Goal: Task Accomplishment & Management: Use online tool/utility

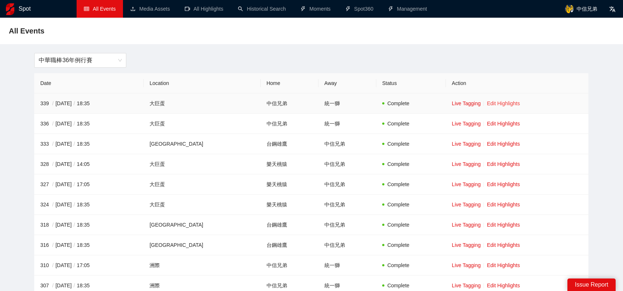
click at [496, 105] on link "Edit Highlights" at bounding box center [503, 104] width 33 height 6
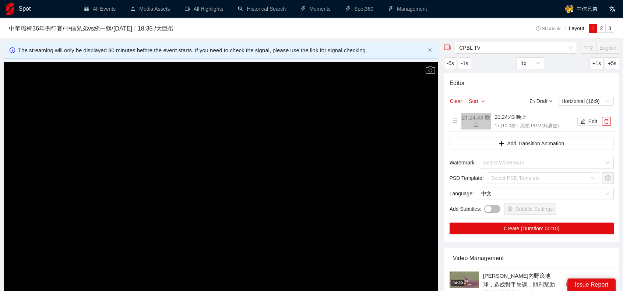
click at [363, 109] on video "Video Player" at bounding box center [221, 184] width 435 height 245
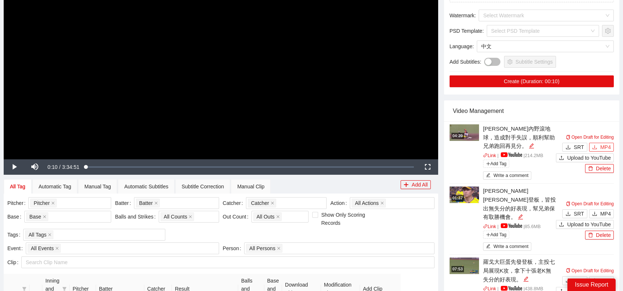
click at [611, 149] on span "MP4" at bounding box center [605, 147] width 11 height 8
click at [608, 211] on span "MP4" at bounding box center [605, 214] width 11 height 8
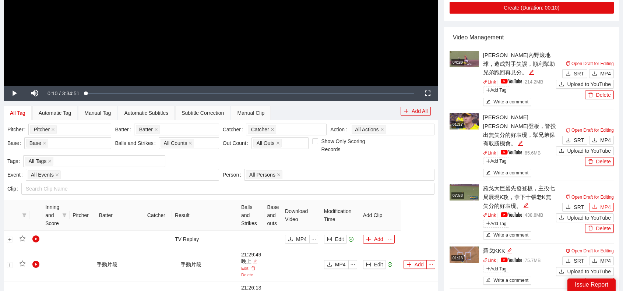
click at [607, 203] on span "MP4" at bounding box center [605, 207] width 11 height 8
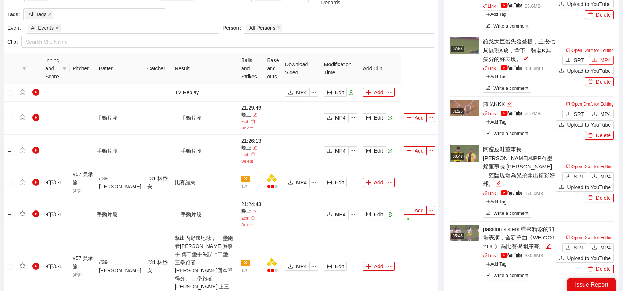
scroll to position [368, 0]
click at [601, 110] on span "MP4" at bounding box center [605, 114] width 11 height 8
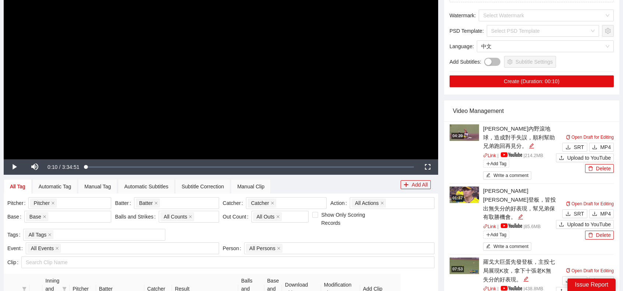
scroll to position [0, 0]
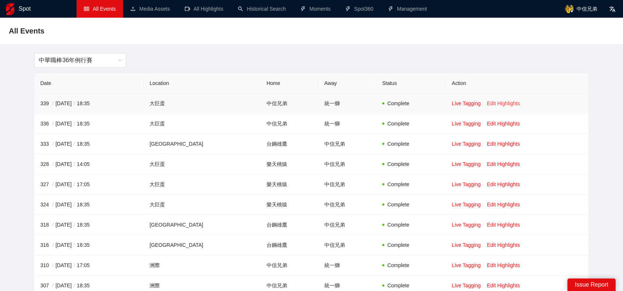
click at [490, 105] on link "Edit Highlights" at bounding box center [503, 104] width 33 height 6
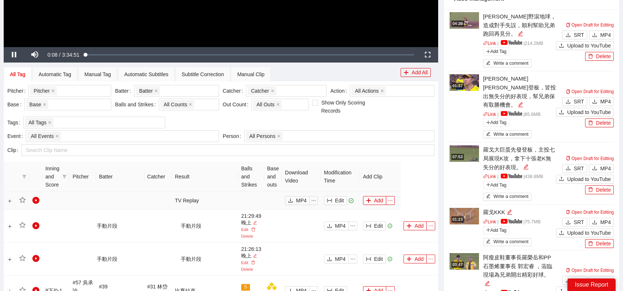
scroll to position [295, 0]
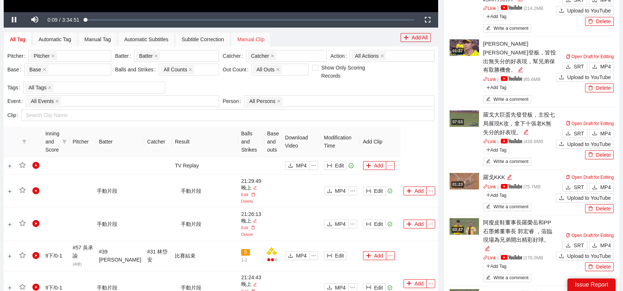
click at [253, 34] on div "Manual Clip" at bounding box center [251, 39] width 40 height 15
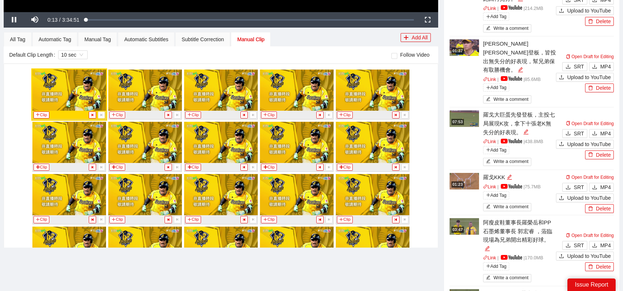
scroll to position [6872, 0]
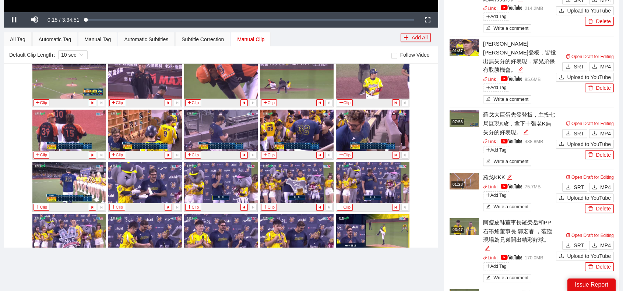
click at [119, 204] on button "Clip" at bounding box center [117, 207] width 16 height 7
click at [21, 41] on div "All Tag" at bounding box center [17, 39] width 15 height 8
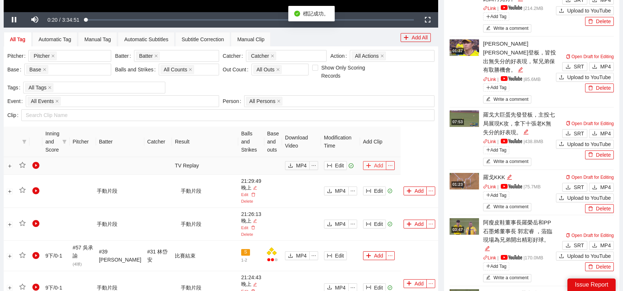
click at [370, 162] on button "Add" at bounding box center [374, 165] width 23 height 9
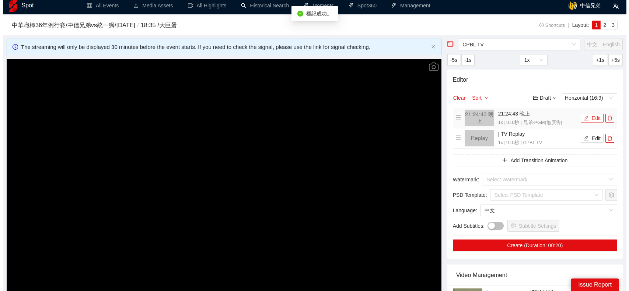
scroll to position [0, 0]
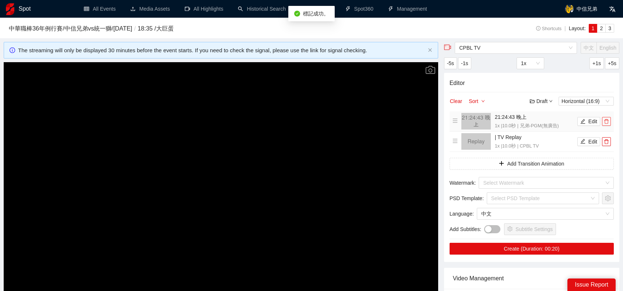
drag, startPoint x: 604, startPoint y: 119, endPoint x: 523, endPoint y: 52, distance: 104.9
click at [604, 119] on span "delete" at bounding box center [607, 121] width 8 height 5
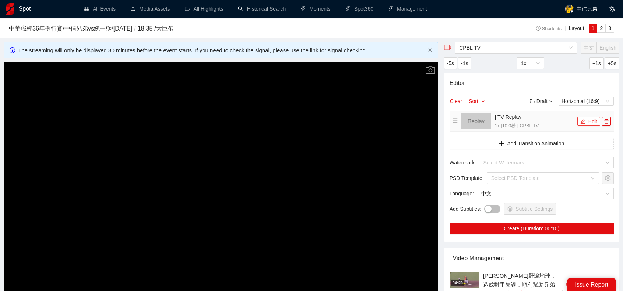
click at [586, 119] on button "Edit" at bounding box center [588, 121] width 23 height 9
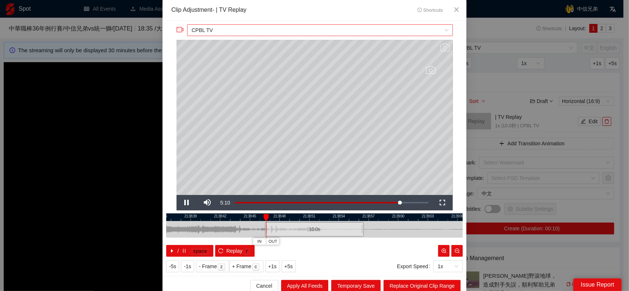
click at [242, 29] on span "CPBL TV" at bounding box center [320, 30] width 256 height 11
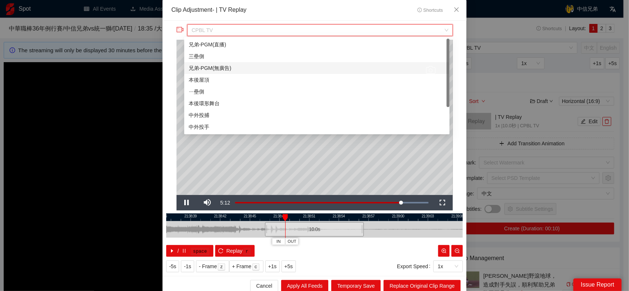
click at [220, 64] on div "兄弟-PGM(無廣告)" at bounding box center [317, 68] width 256 height 8
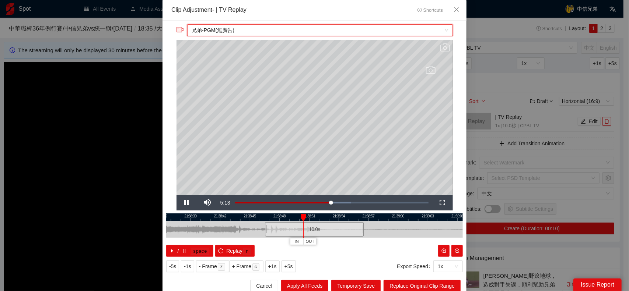
drag, startPoint x: 324, startPoint y: 231, endPoint x: 245, endPoint y: 232, distance: 79.6
click at [225, 236] on div "10.0 s" at bounding box center [314, 229] width 296 height 17
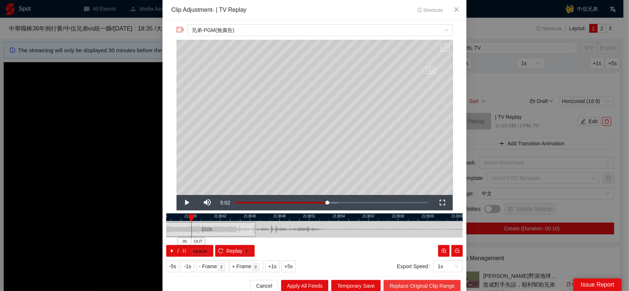
click at [436, 284] on span "Replace Original Clip Range" at bounding box center [421, 286] width 65 height 8
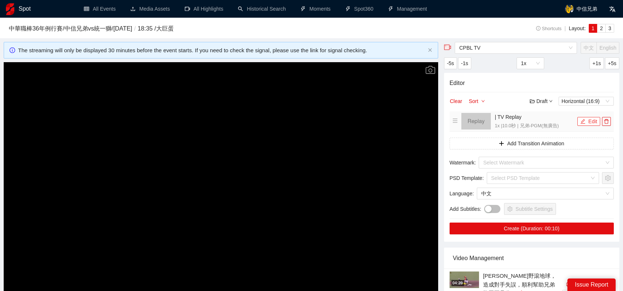
click at [588, 122] on button "Edit" at bounding box center [588, 121] width 23 height 9
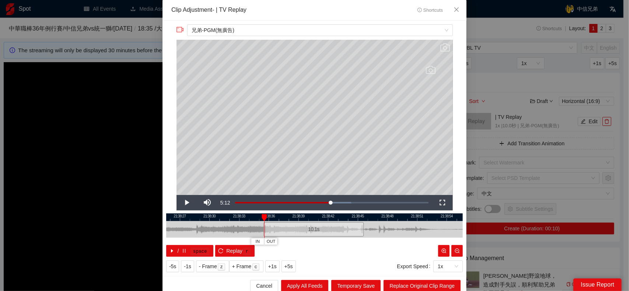
drag, startPoint x: 264, startPoint y: 231, endPoint x: 232, endPoint y: 231, distance: 31.7
click at [259, 231] on div at bounding box center [261, 229] width 4 height 17
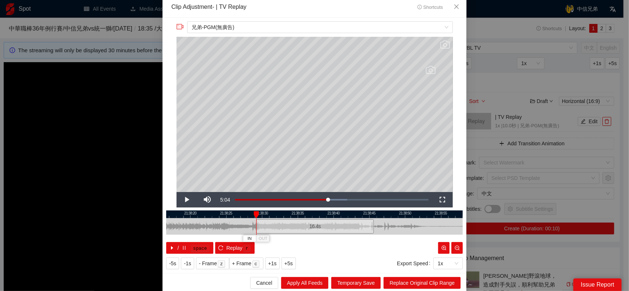
scroll to position [4, 0]
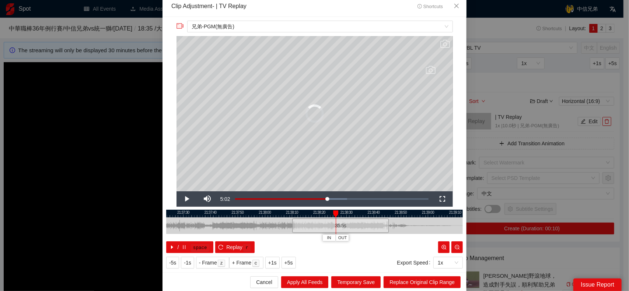
drag, startPoint x: 344, startPoint y: 229, endPoint x: 180, endPoint y: 225, distance: 163.2
click at [291, 226] on div at bounding box center [293, 226] width 4 height 17
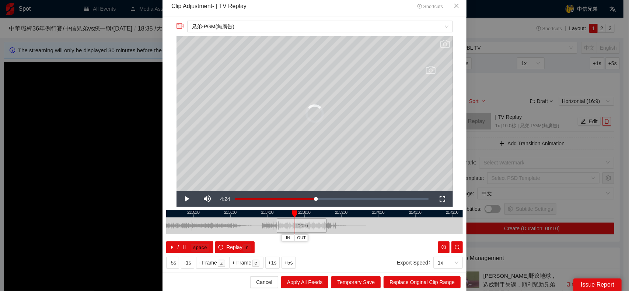
drag, startPoint x: 303, startPoint y: 226, endPoint x: 208, endPoint y: 226, distance: 95.4
click at [277, 226] on div "1:20.6" at bounding box center [302, 226] width 50 height 14
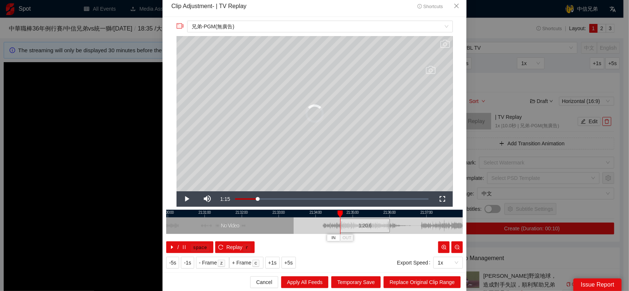
drag, startPoint x: 310, startPoint y: 223, endPoint x: 466, endPoint y: 222, distance: 156.2
click at [469, 222] on div "**********" at bounding box center [314, 145] width 629 height 291
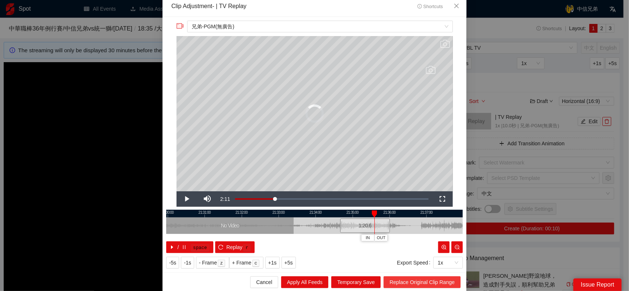
click at [402, 283] on span "Replace Original Clip Range" at bounding box center [421, 282] width 65 height 8
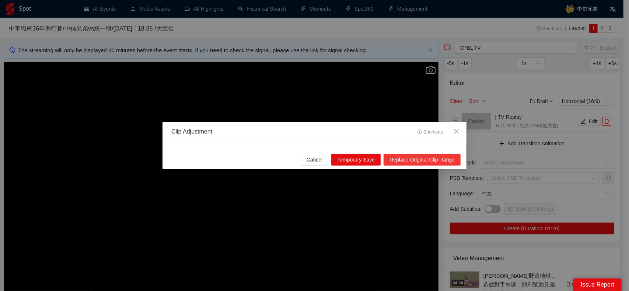
scroll to position [0, 0]
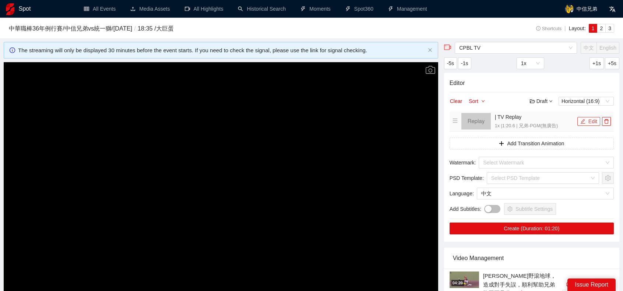
click at [593, 120] on button "Edit" at bounding box center [588, 121] width 23 height 9
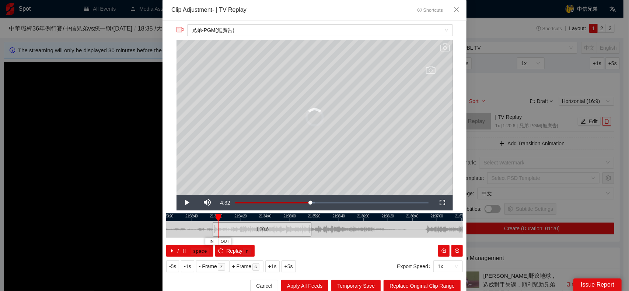
drag, startPoint x: 299, startPoint y: 227, endPoint x: 227, endPoint y: 226, distance: 72.6
click at [226, 226] on div "1:20.6" at bounding box center [261, 229] width 99 height 14
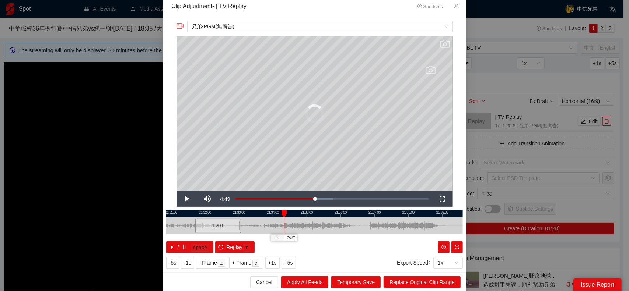
drag, startPoint x: 272, startPoint y: 225, endPoint x: 219, endPoint y: 226, distance: 52.7
click at [197, 227] on div "1:20.6" at bounding box center [218, 226] width 46 height 14
drag, startPoint x: 276, startPoint y: 229, endPoint x: 386, endPoint y: 226, distance: 109.4
click at [386, 226] on div at bounding box center [314, 226] width 296 height 17
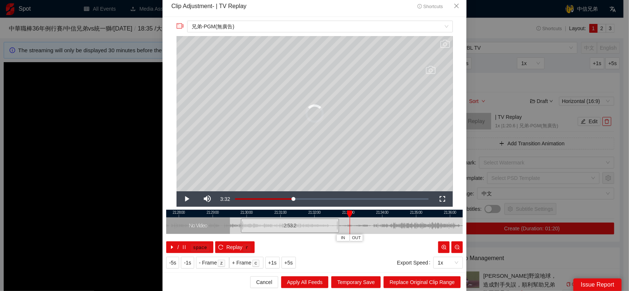
drag, startPoint x: 290, startPoint y: 224, endPoint x: 235, endPoint y: 224, distance: 54.9
click at [240, 224] on div at bounding box center [242, 226] width 4 height 17
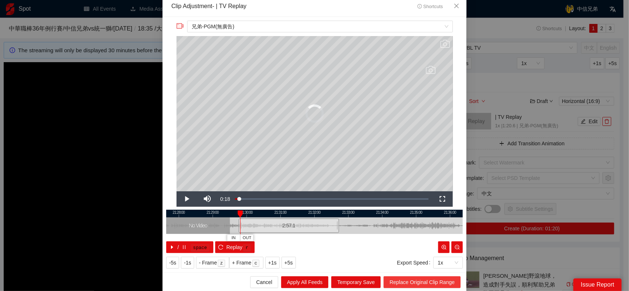
click at [439, 281] on span "Replace Original Clip Range" at bounding box center [421, 282] width 65 height 8
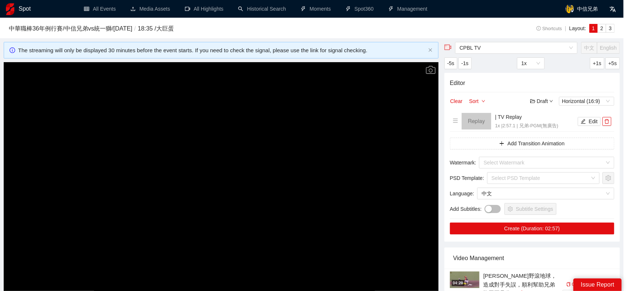
scroll to position [0, 0]
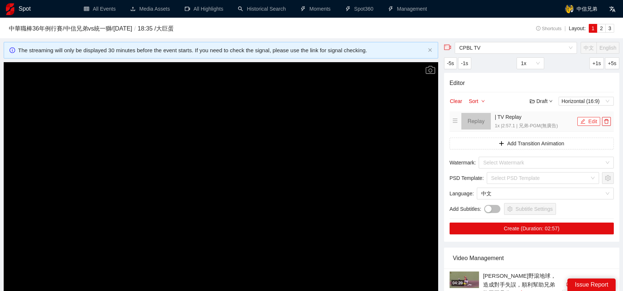
click at [586, 122] on button "Edit" at bounding box center [588, 121] width 23 height 9
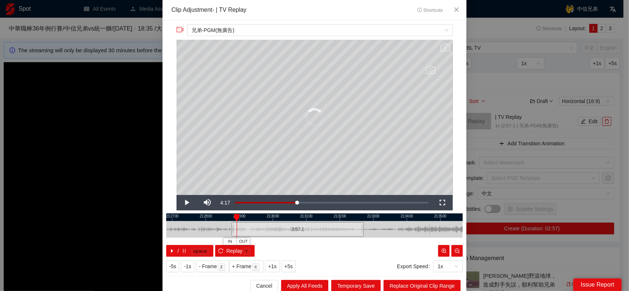
drag, startPoint x: 263, startPoint y: 229, endPoint x: 210, endPoint y: 230, distance: 53.0
click at [227, 230] on div at bounding box center [229, 229] width 4 height 17
click at [218, 250] on icon "reload" at bounding box center [220, 251] width 5 height 5
drag, startPoint x: 153, startPoint y: 150, endPoint x: 348, endPoint y: 25, distance: 232.2
click at [349, 17] on div "Clip Adjustment - | TV Replay Shortcuts" at bounding box center [314, 10] width 304 height 21
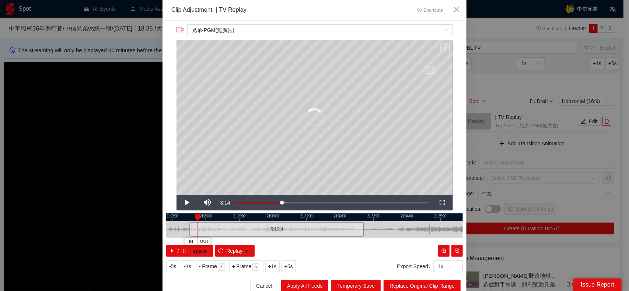
drag, startPoint x: 213, startPoint y: 230, endPoint x: 191, endPoint y: 230, distance: 21.7
click at [188, 231] on div at bounding box center [190, 229] width 4 height 17
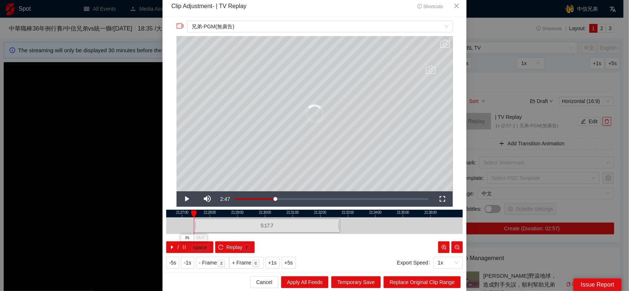
scroll to position [4, 0]
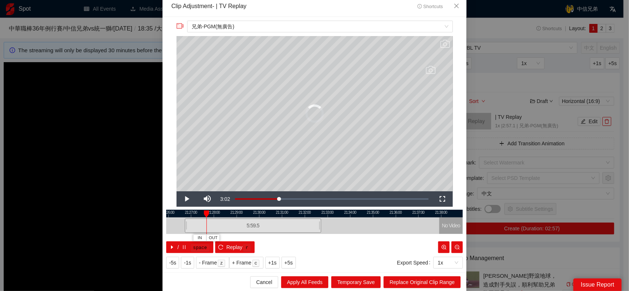
drag, startPoint x: 198, startPoint y: 228, endPoint x: 182, endPoint y: 226, distance: 15.9
click at [184, 226] on div at bounding box center [186, 226] width 4 height 17
click at [191, 226] on div at bounding box center [192, 226] width 4 height 17
drag, startPoint x: 191, startPoint y: 226, endPoint x: 177, endPoint y: 226, distance: 14.4
click at [177, 226] on div at bounding box center [178, 226] width 4 height 17
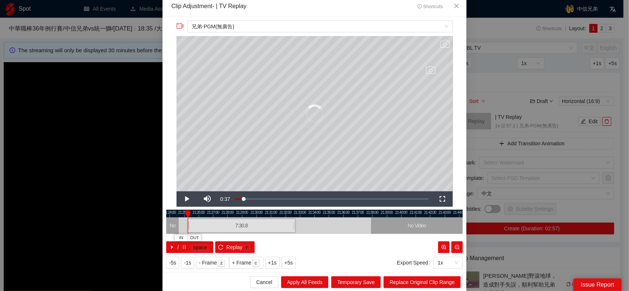
drag, startPoint x: 195, startPoint y: 226, endPoint x: 189, endPoint y: 226, distance: 5.9
click at [186, 226] on div at bounding box center [188, 226] width 4 height 17
click at [422, 282] on span "Replace Original Clip Range" at bounding box center [421, 282] width 65 height 8
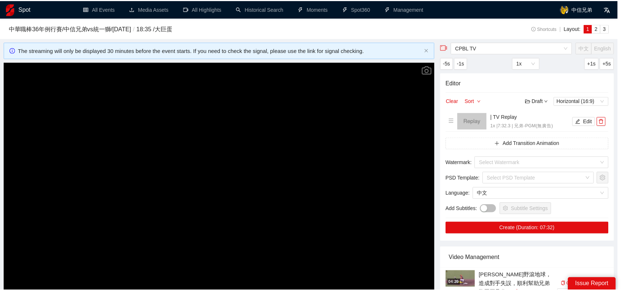
scroll to position [0, 0]
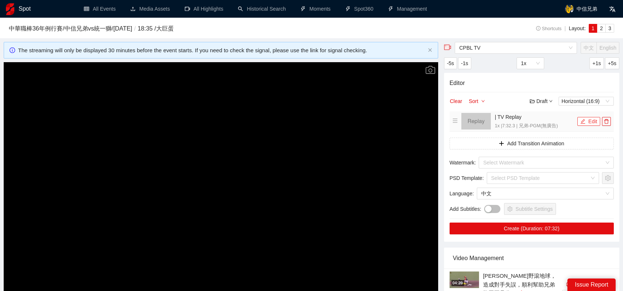
click at [589, 120] on button "Edit" at bounding box center [588, 121] width 23 height 9
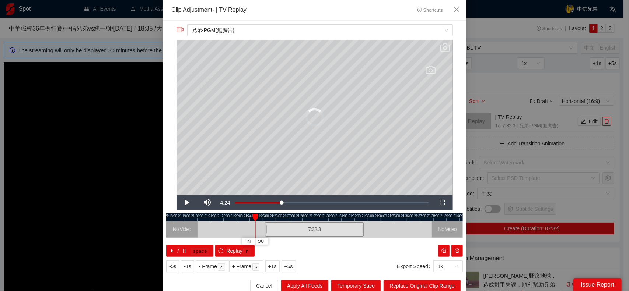
drag, startPoint x: 262, startPoint y: 227, endPoint x: 240, endPoint y: 225, distance: 21.8
click at [240, 225] on div "21:17:00 21:18:00 21:19:00 21:20:00 21:21:00 21:22:00 21:23:00 21:24:00 21:25:0…" at bounding box center [314, 235] width 296 height 43
drag, startPoint x: 262, startPoint y: 228, endPoint x: 238, endPoint y: 229, distance: 24.4
click at [239, 229] on div at bounding box center [241, 229] width 4 height 17
click at [218, 250] on icon "reload" at bounding box center [220, 251] width 5 height 5
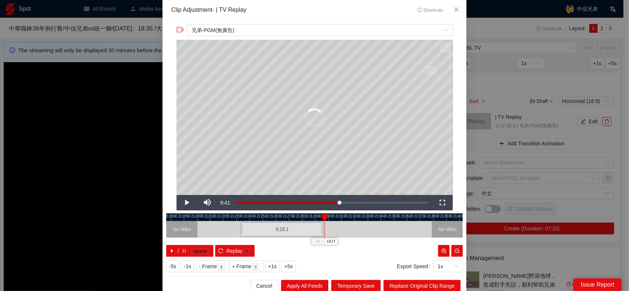
drag, startPoint x: 360, startPoint y: 228, endPoint x: 320, endPoint y: 222, distance: 41.0
click at [320, 222] on div at bounding box center [322, 229] width 4 height 17
click at [188, 203] on span "Video Player" at bounding box center [186, 203] width 21 height 0
drag, startPoint x: 321, startPoint y: 228, endPoint x: 338, endPoint y: 228, distance: 16.9
click at [338, 228] on div "21:17:00 21:18:00 21:19:00 21:20:00 21:21:00 21:22:00 21:23:00 21:24:00 21:25:0…" at bounding box center [314, 235] width 296 height 43
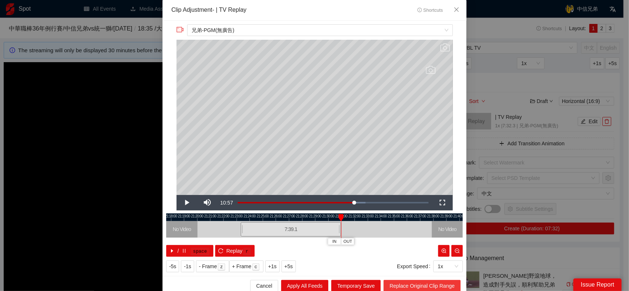
click at [412, 282] on span "Replace Original Clip Range" at bounding box center [421, 286] width 65 height 8
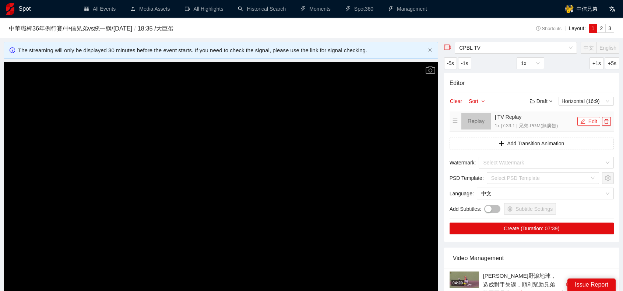
click at [589, 124] on button "Edit" at bounding box center [588, 121] width 23 height 9
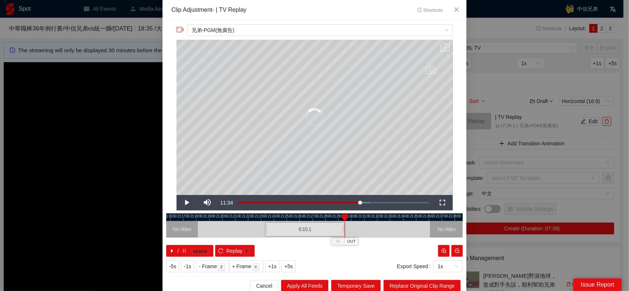
drag, startPoint x: 359, startPoint y: 229, endPoint x: 340, endPoint y: 228, distance: 19.2
click at [341, 228] on div at bounding box center [343, 229] width 4 height 17
click at [185, 203] on span "Video Player" at bounding box center [186, 203] width 21 height 0
click at [340, 227] on div "21:15:00 21:16:00 21:17:00 21:18:00 21:19:00 21:20:00 21:21:00 21:22:00 21:23:0…" at bounding box center [314, 235] width 296 height 43
click at [185, 203] on span "Video Player" at bounding box center [186, 203] width 21 height 0
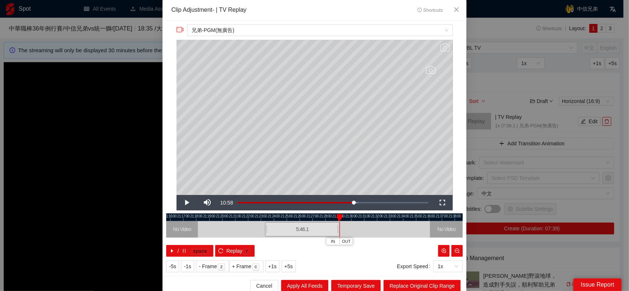
click at [336, 229] on div at bounding box center [338, 229] width 4 height 17
click at [183, 203] on span "Video Player" at bounding box center [186, 203] width 21 height 0
click at [438, 251] on button "button" at bounding box center [443, 251] width 11 height 12
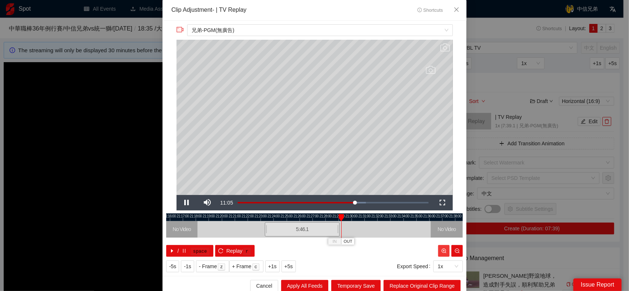
click at [438, 251] on button "button" at bounding box center [443, 251] width 11 height 12
click at [335, 227] on div at bounding box center [337, 229] width 4 height 17
click at [184, 203] on span "Video Player" at bounding box center [186, 203] width 21 height 0
click at [338, 228] on div at bounding box center [340, 229] width 4 height 17
click at [182, 203] on span "Video Player" at bounding box center [186, 203] width 21 height 0
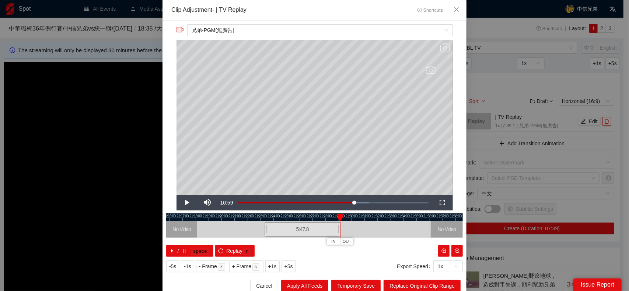
click at [338, 226] on div at bounding box center [339, 229] width 4 height 17
click at [179, 203] on span "Video Player" at bounding box center [186, 203] width 21 height 0
click at [426, 285] on span "Replace Original Clip Range" at bounding box center [421, 286] width 65 height 8
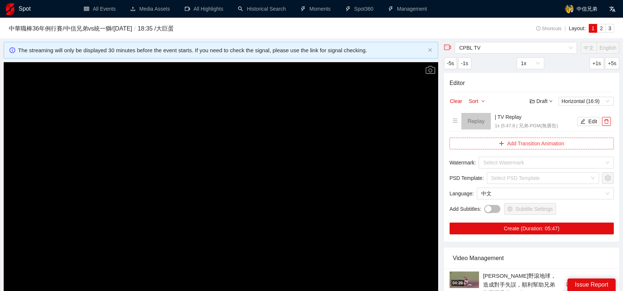
click at [555, 143] on button "Add Transition Animation" at bounding box center [532, 144] width 164 height 12
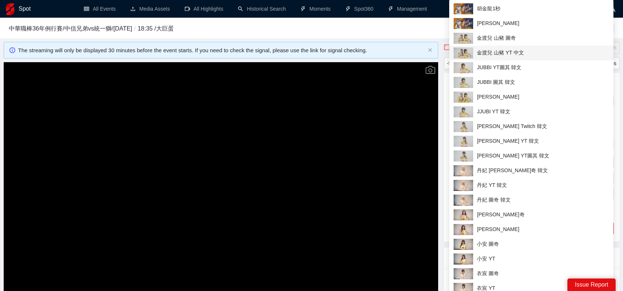
click at [509, 49] on span "金渡兒 山豬 YT 中文" at bounding box center [531, 53] width 155 height 11
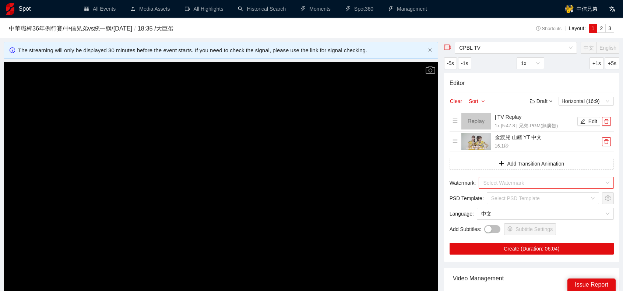
click at [549, 182] on input "search" at bounding box center [543, 183] width 121 height 11
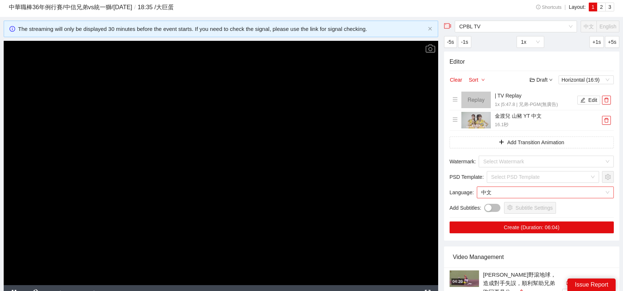
scroll to position [37, 0]
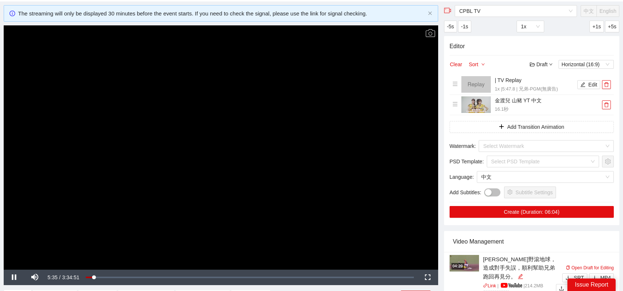
click at [533, 139] on div "Editor Clear Sort Draft Horizontal (16:9) | TV Replay 1x | 5:47.8 | 兄弟-PGM(無廣告)…" at bounding box center [531, 130] width 175 height 189
click at [534, 145] on input "search" at bounding box center [543, 146] width 121 height 11
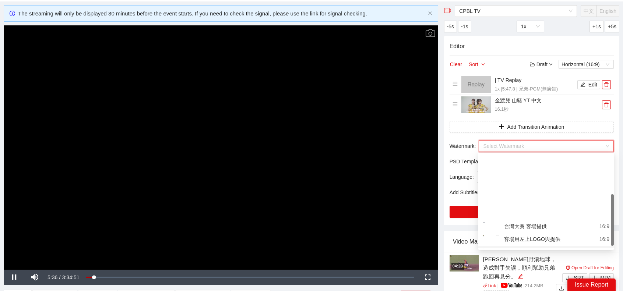
scroll to position [74, 0]
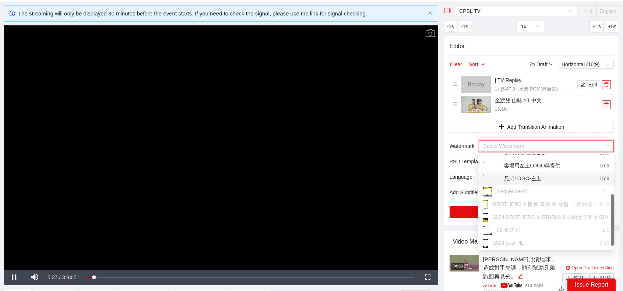
click at [528, 182] on div "兄弟LOGO-左上" at bounding box center [512, 179] width 59 height 9
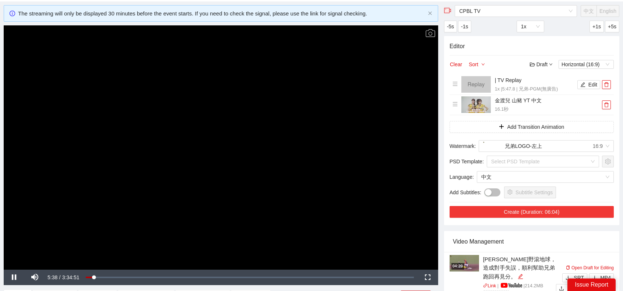
click at [536, 212] on button "Create (Duration: 06:04)" at bounding box center [532, 212] width 164 height 12
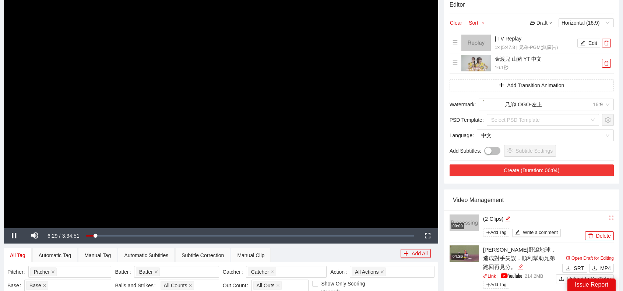
scroll to position [110, 0]
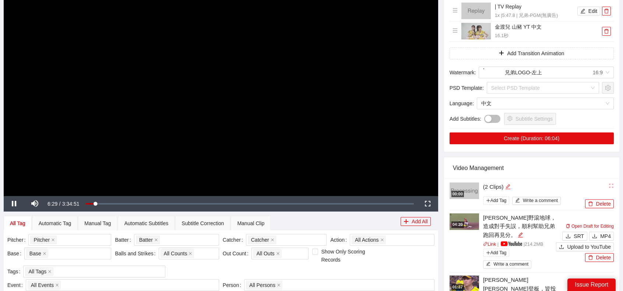
click at [509, 185] on icon "edit" at bounding box center [507, 187] width 5 height 5
type textarea "*"
type textarea "**"
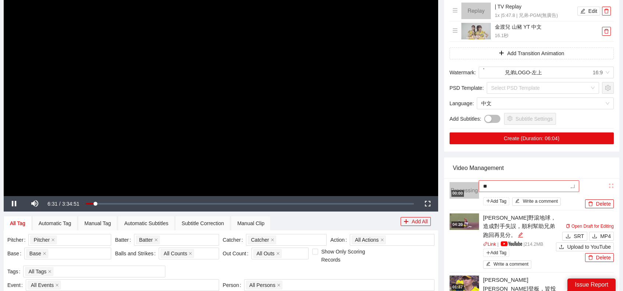
type textarea "***"
type textarea "*"
type textarea "**"
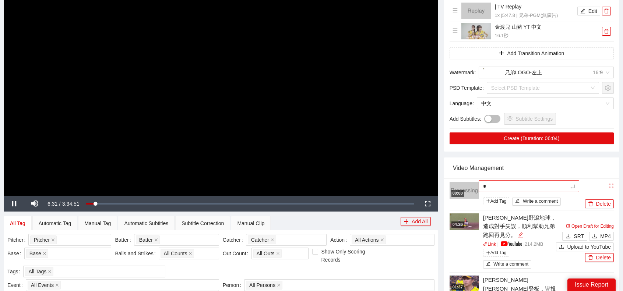
type textarea "**"
type textarea "***"
type textarea "**"
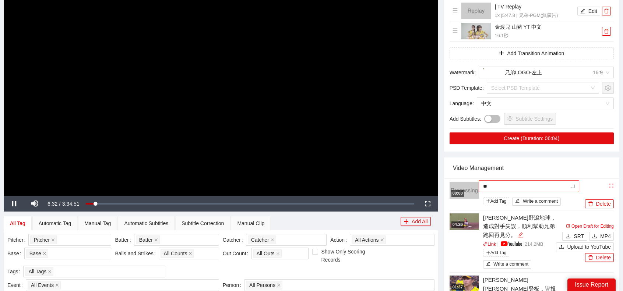
type textarea "***"
type textarea "****"
type textarea "*****"
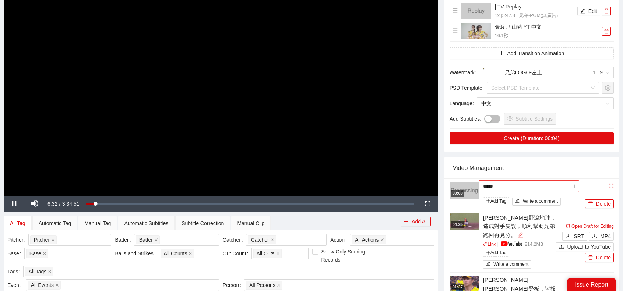
type textarea "*****"
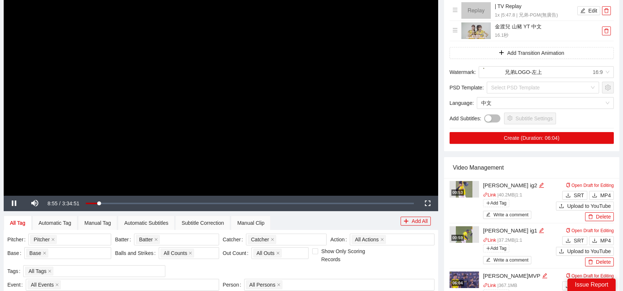
scroll to position [184, 0]
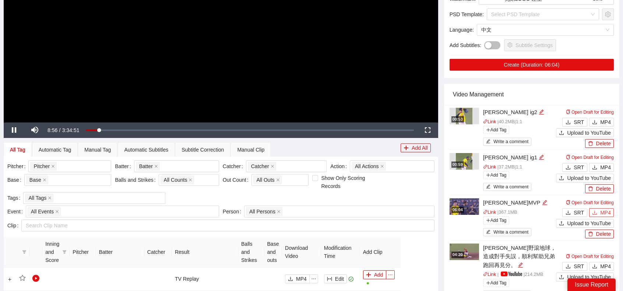
click at [603, 210] on span "MP4" at bounding box center [605, 213] width 11 height 8
